Goal: Transaction & Acquisition: Purchase product/service

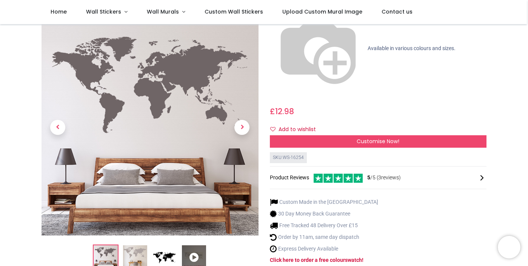
scroll to position [108, 0]
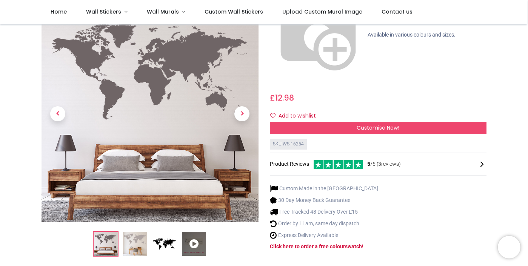
click at [167, 232] on img at bounding box center [164, 244] width 24 height 24
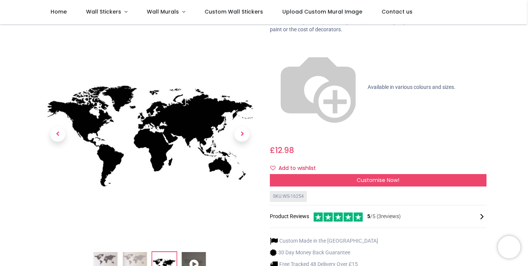
scroll to position [54, 0]
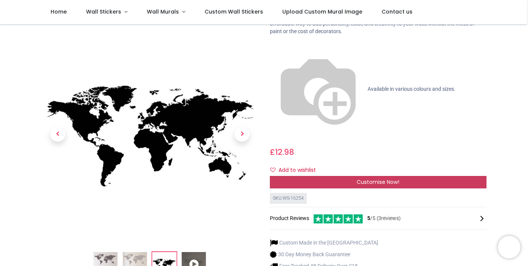
click at [353, 176] on div "Customise Now!" at bounding box center [378, 182] width 217 height 13
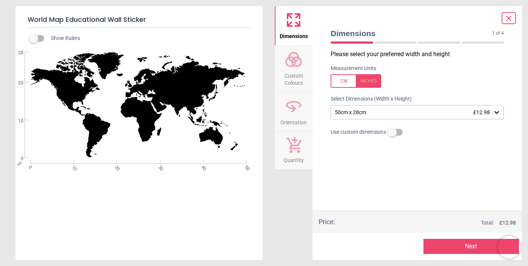
click at [296, 58] on circle at bounding box center [296, 61] width 9 height 9
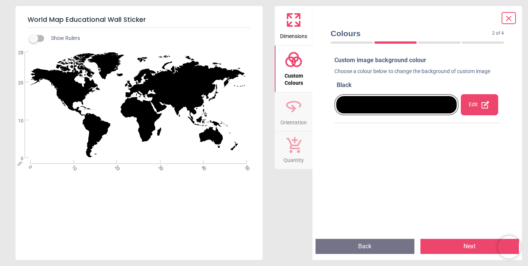
click at [294, 108] on icon at bounding box center [294, 105] width 14 height 7
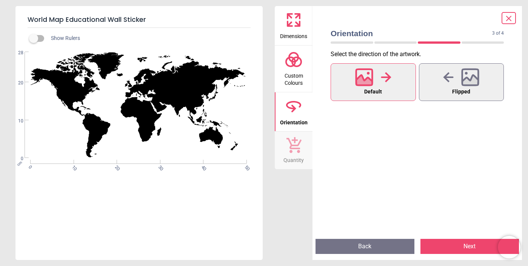
click at [292, 28] on icon at bounding box center [294, 20] width 18 height 18
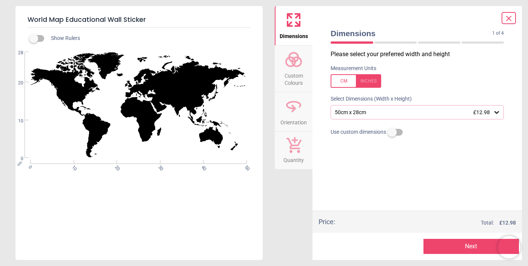
click at [495, 112] on icon at bounding box center [496, 112] width 5 height 3
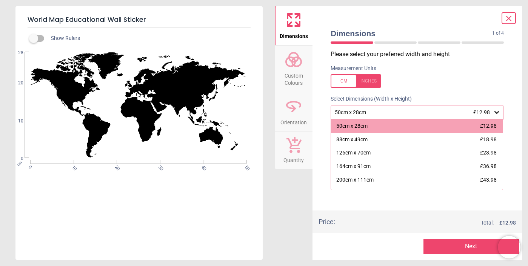
click at [495, 112] on icon at bounding box center [496, 112] width 5 height 3
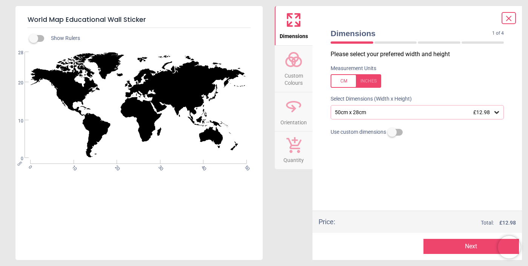
click at [449, 246] on button "Next" at bounding box center [471, 246] width 96 height 15
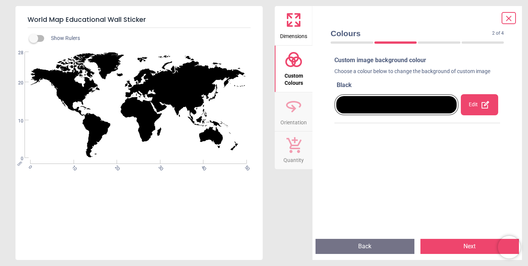
click at [379, 109] on div at bounding box center [396, 104] width 120 height 17
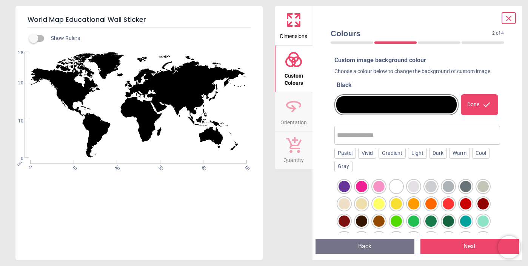
click at [393, 202] on div at bounding box center [396, 204] width 11 height 11
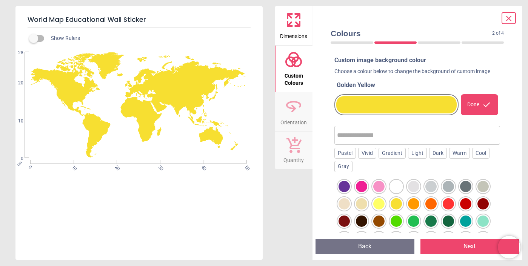
click at [373, 101] on div at bounding box center [396, 104] width 120 height 17
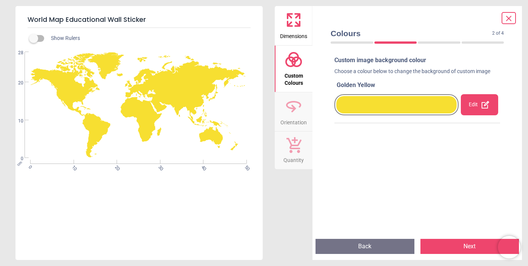
click at [388, 106] on div at bounding box center [396, 104] width 120 height 17
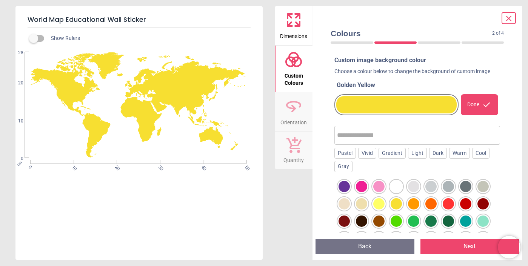
click at [468, 188] on div at bounding box center [465, 186] width 11 height 11
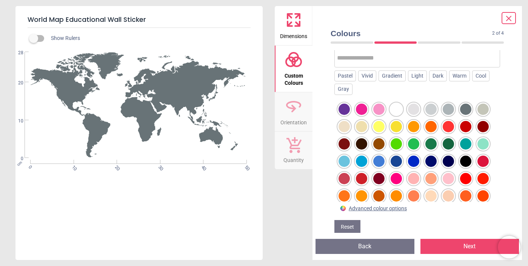
scroll to position [78, 0]
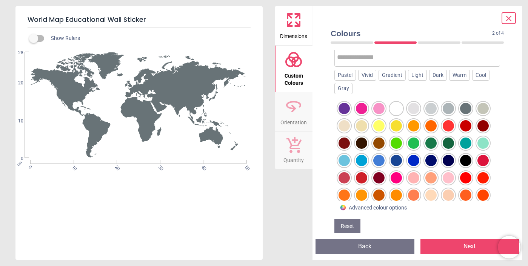
click at [465, 160] on div at bounding box center [465, 160] width 11 height 11
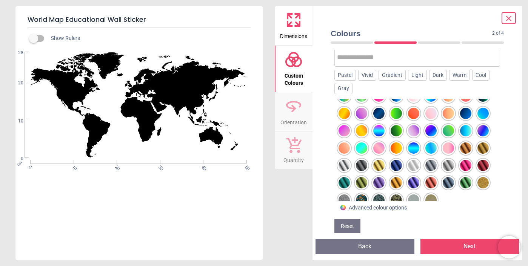
scroll to position [292, 0]
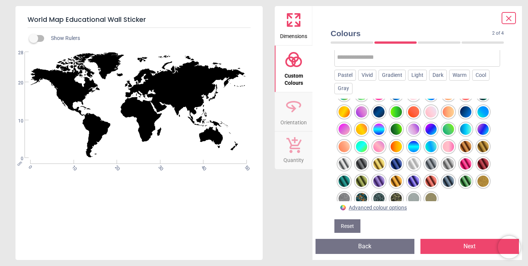
click at [448, 163] on div at bounding box center [448, 164] width 11 height 11
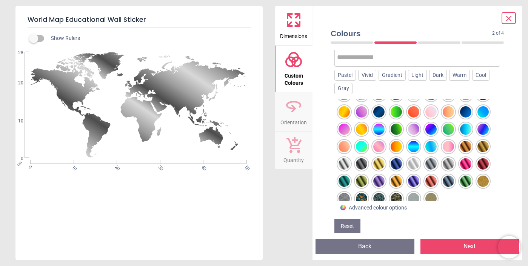
click at [416, 165] on div at bounding box center [413, 164] width 11 height 11
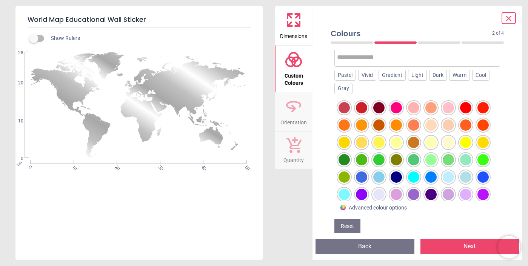
scroll to position [38, 0]
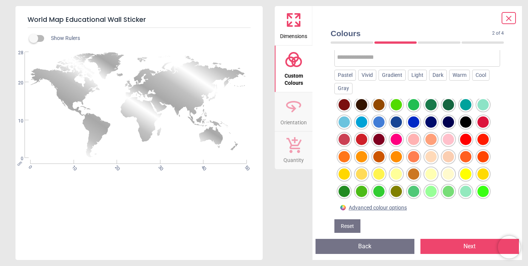
click at [463, 123] on div at bounding box center [465, 122] width 11 height 11
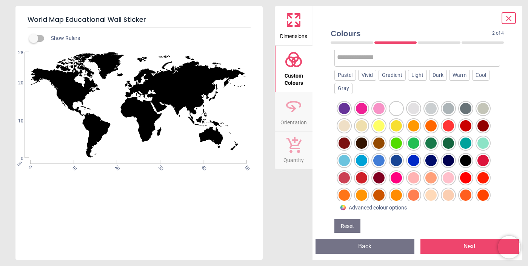
scroll to position [0, 0]
click at [510, 129] on div "Colours 2 of 4 2 of 5 Custom image background colour Choose a colour below to c…" at bounding box center [417, 133] width 209 height 254
click at [242, 0] on div "World Map Educational Wall Sticker Show Rulers WS-16254 Created with Snap null …" at bounding box center [264, 133] width 528 height 266
